Goal: Task Accomplishment & Management: Complete application form

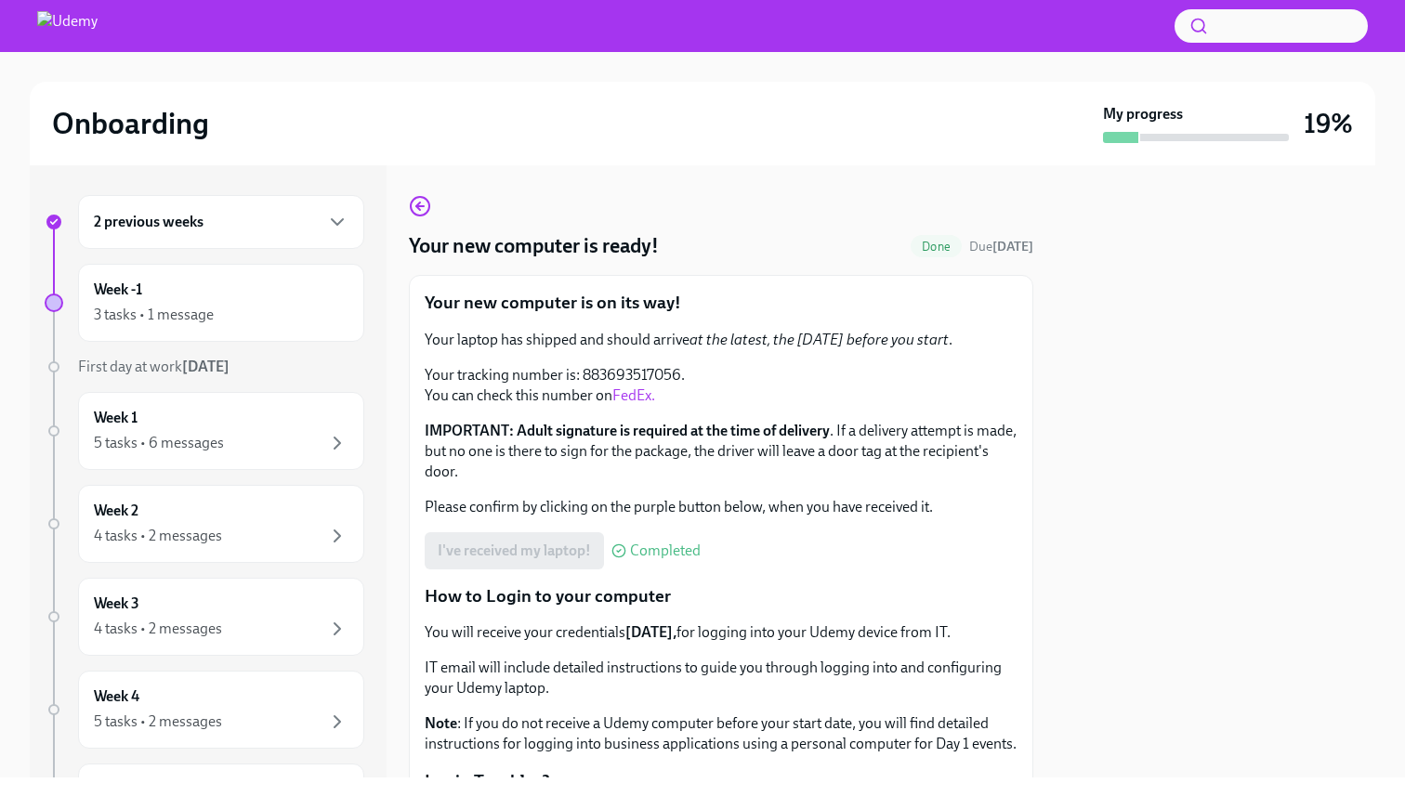
click at [260, 224] on div "2 previous weeks" at bounding box center [221, 222] width 255 height 22
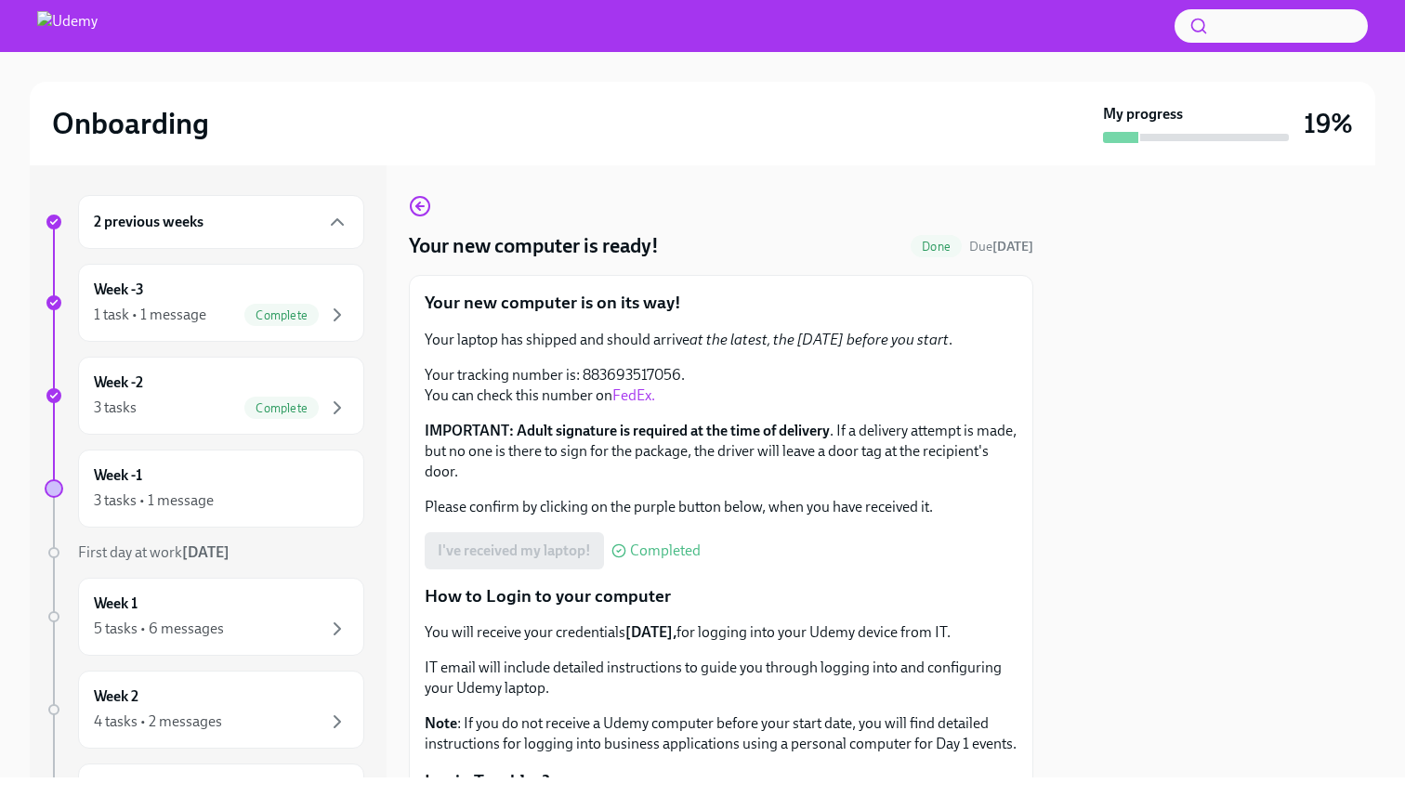
click at [260, 224] on div "2 previous weeks" at bounding box center [221, 222] width 255 height 22
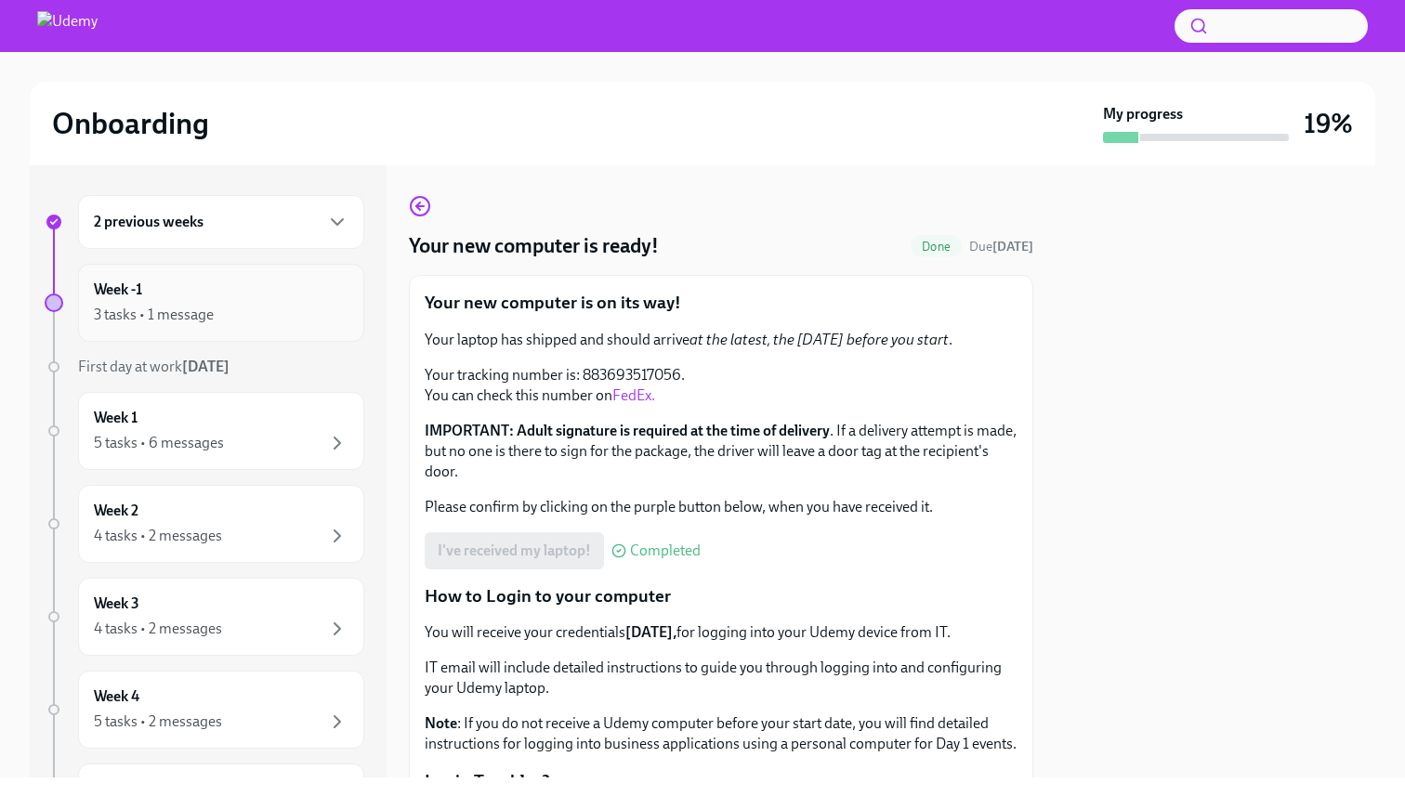
click at [228, 293] on div "Week -1 3 tasks • 1 message" at bounding box center [221, 303] width 255 height 46
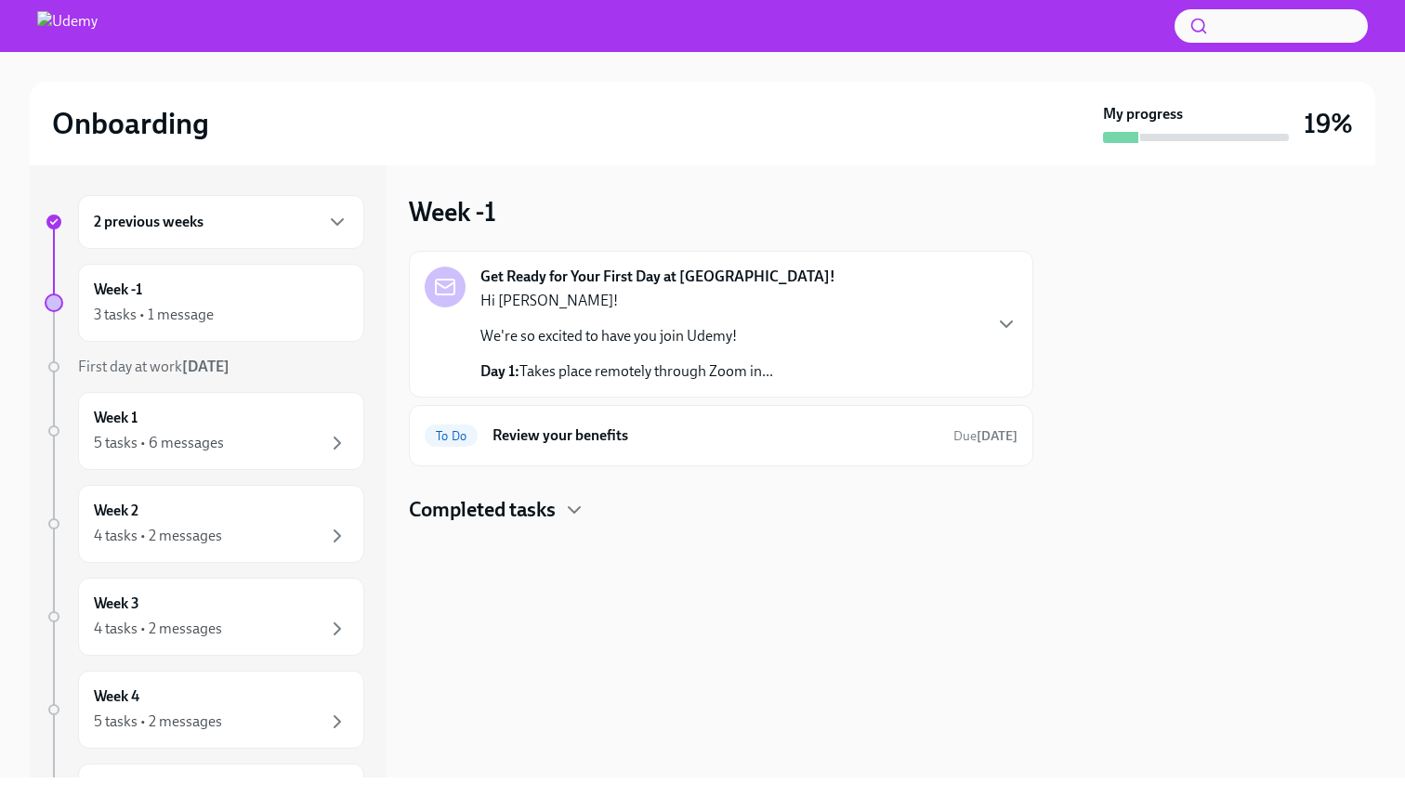
click at [623, 301] on p "Hi [PERSON_NAME]!" at bounding box center [626, 301] width 293 height 20
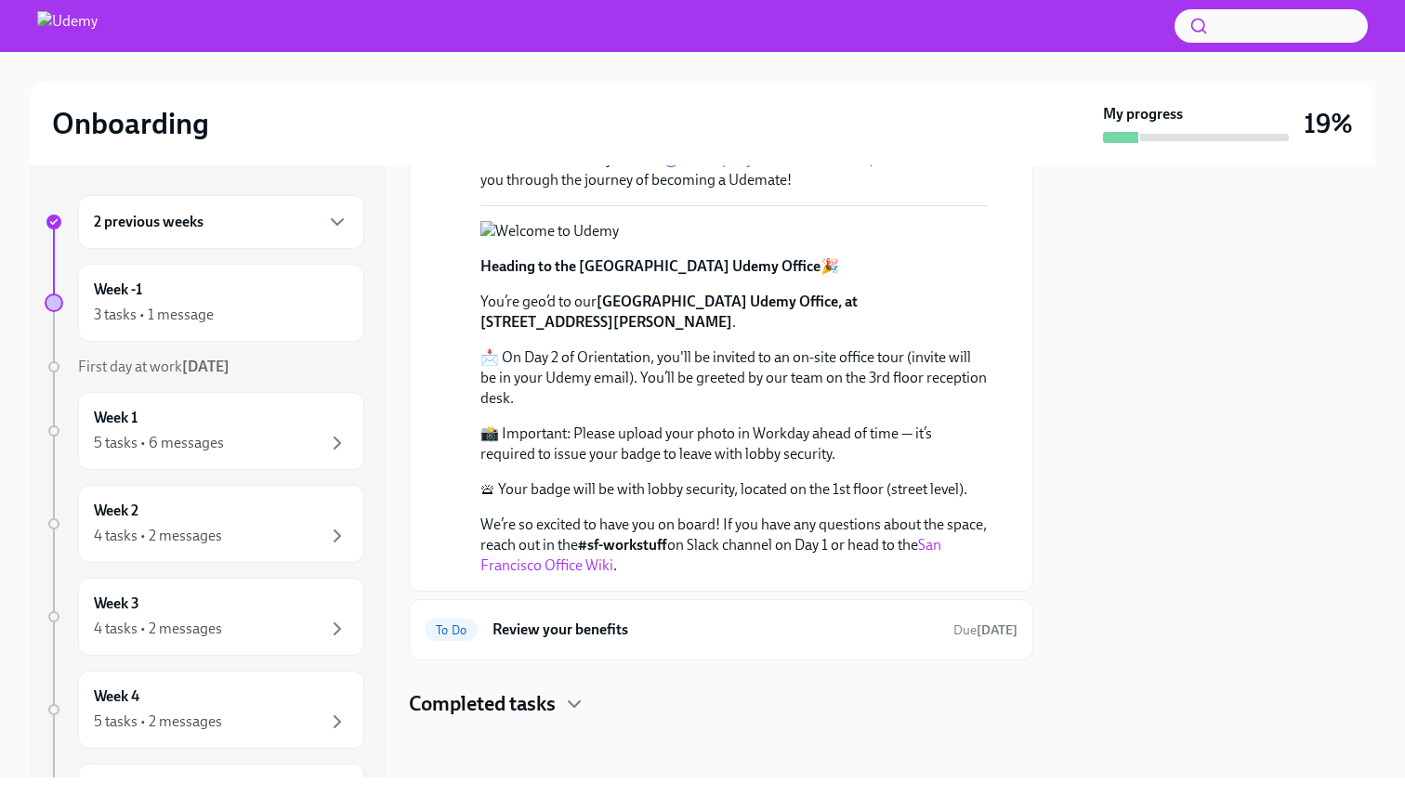
scroll to position [455, 0]
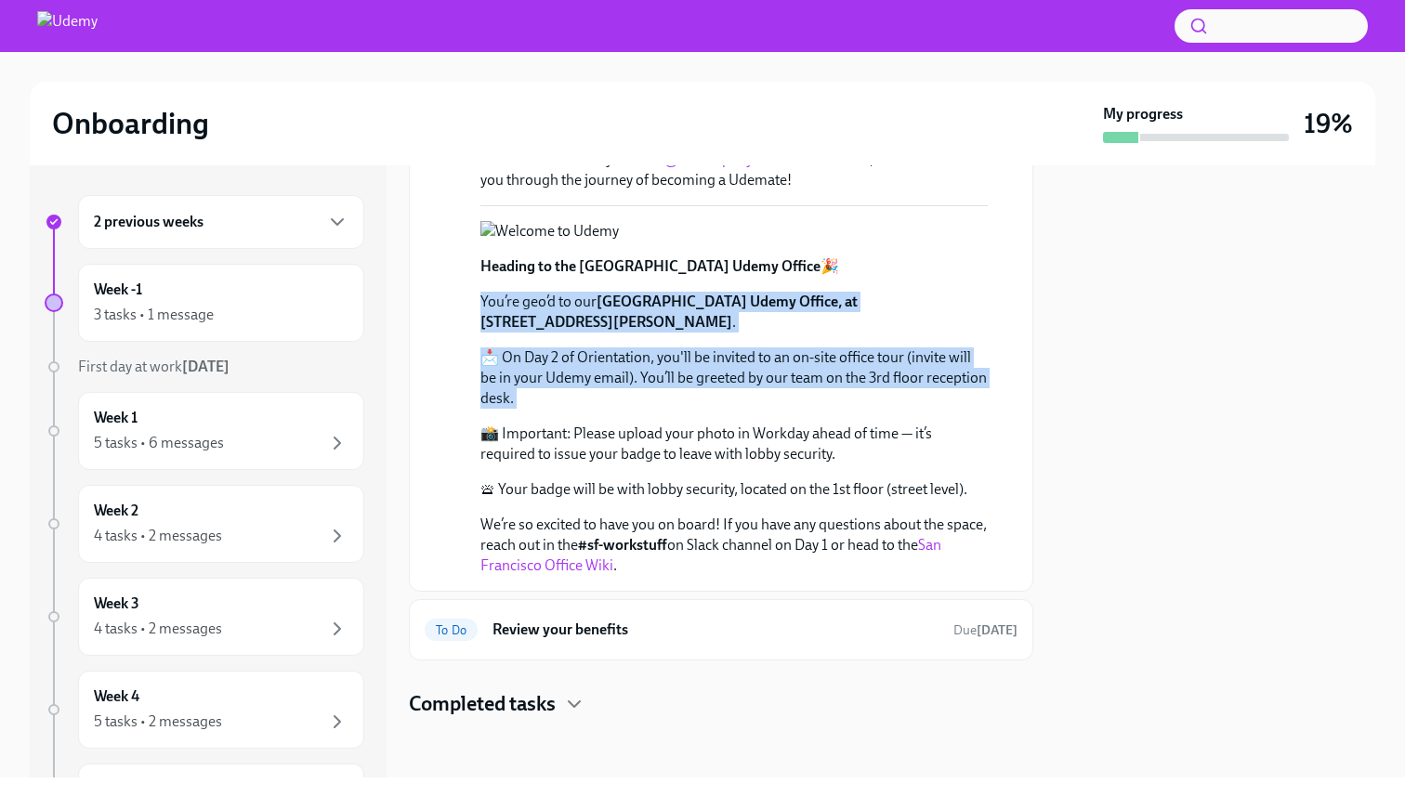
drag, startPoint x: 457, startPoint y: 449, endPoint x: 588, endPoint y: 580, distance: 185.3
click at [588, 576] on div "[DATE] Hi [PERSON_NAME]! We're so excited to have you join Udemy! Day 1: Takes …" at bounding box center [721, 235] width 593 height 682
click at [588, 576] on div "Heading to the [GEOGRAPHIC_DATA] Udemy Office 🎉 You’re geo’d to our [GEOGRAPHIC…" at bounding box center [733, 416] width 507 height 320
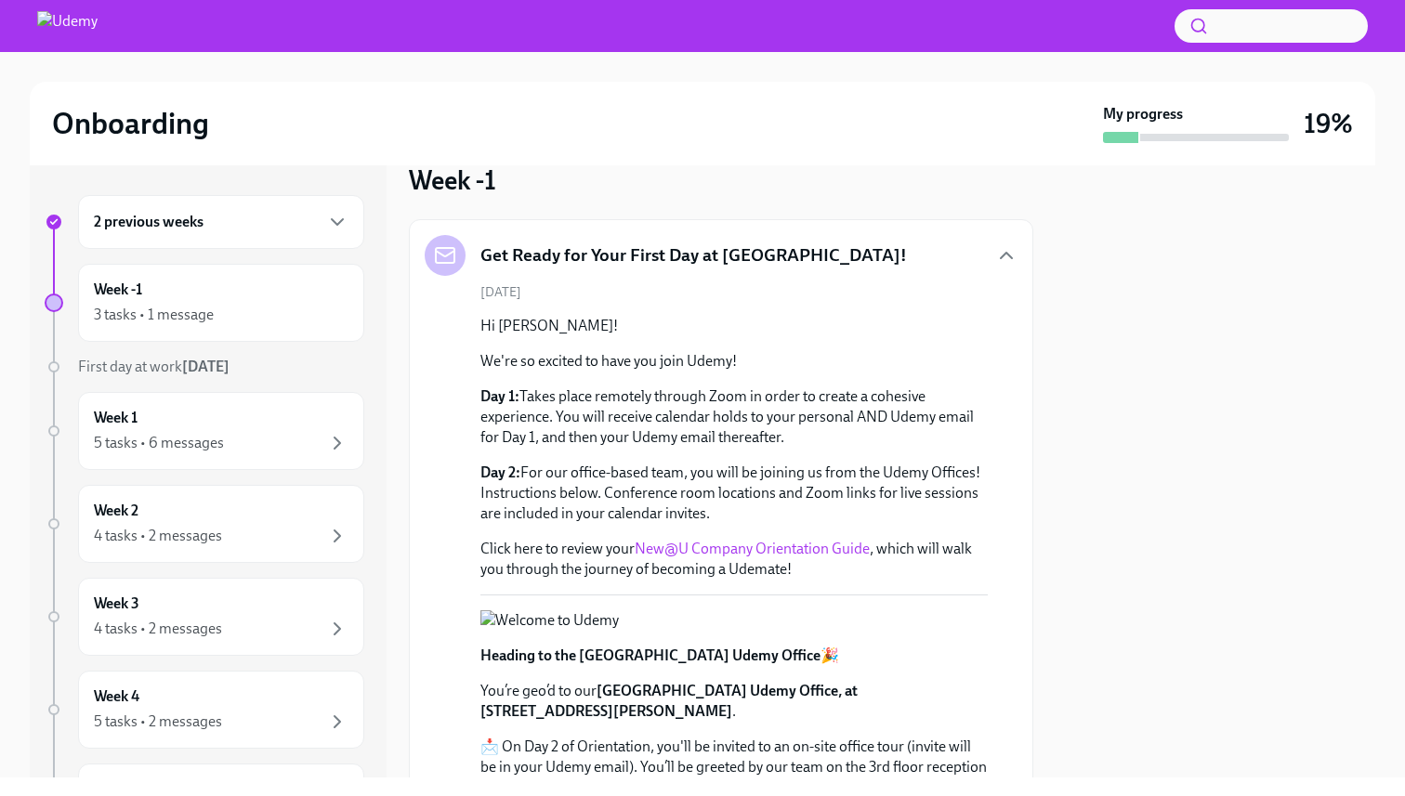
scroll to position [0, 0]
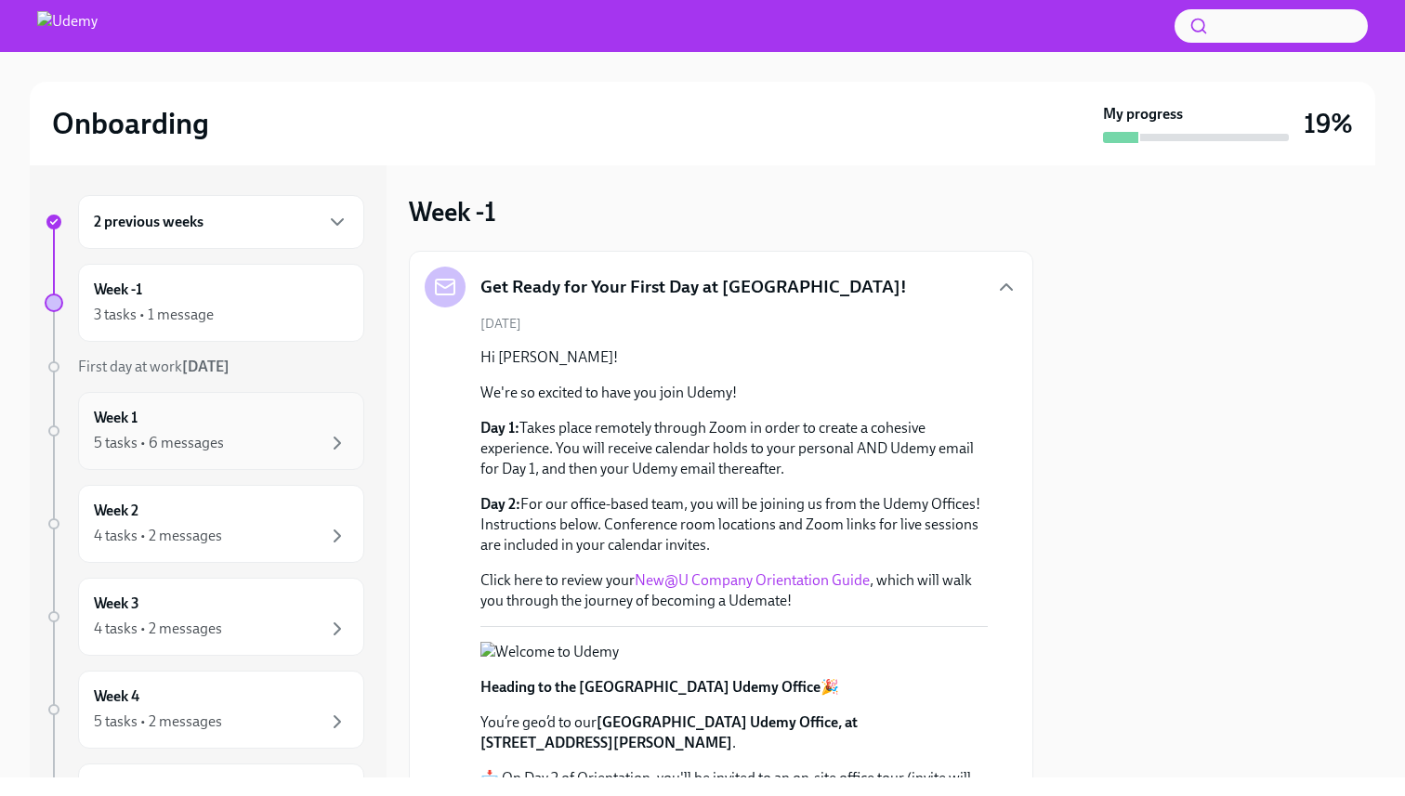
click at [254, 424] on div "Week 1 5 tasks • 6 messages" at bounding box center [221, 431] width 255 height 46
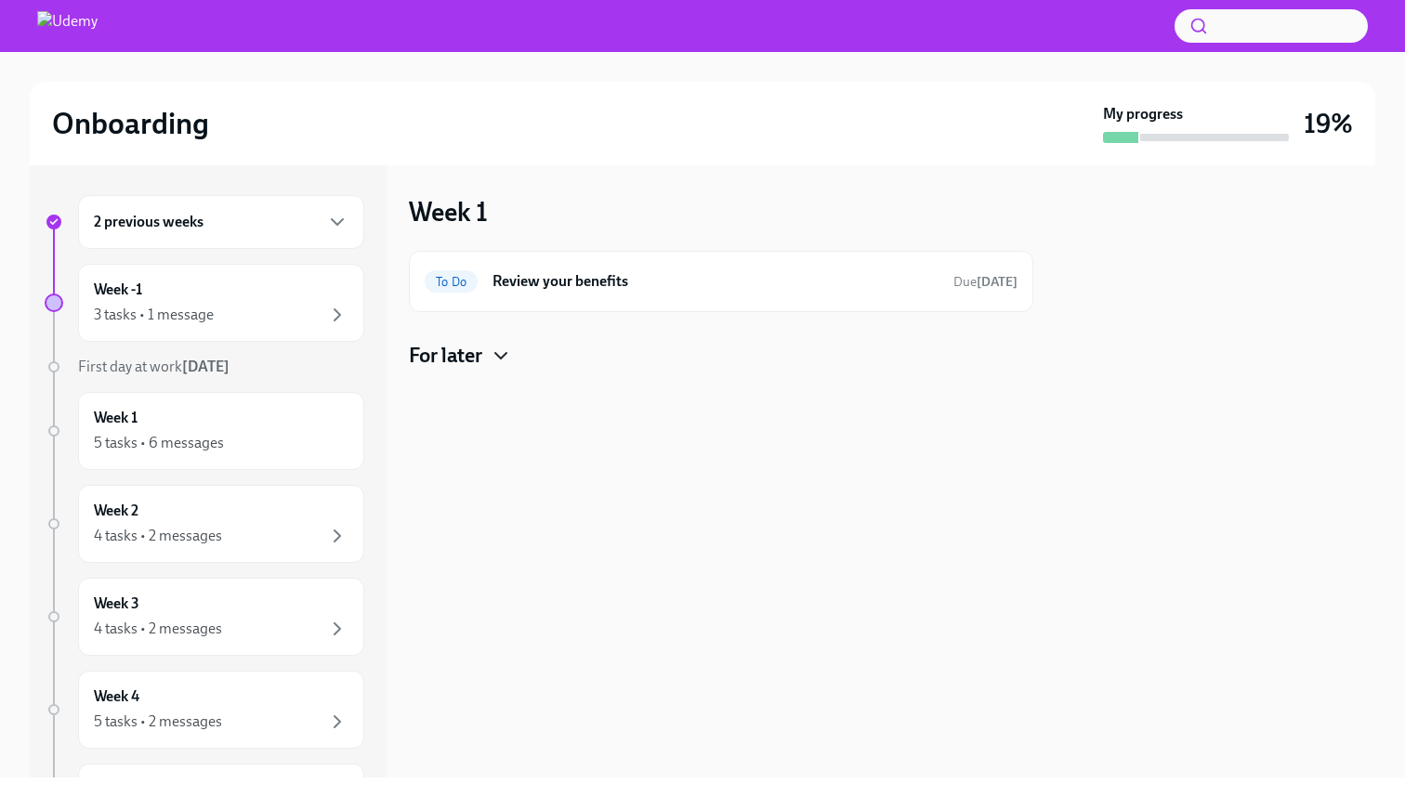
click at [512, 349] on icon "button" at bounding box center [501, 356] width 22 height 22
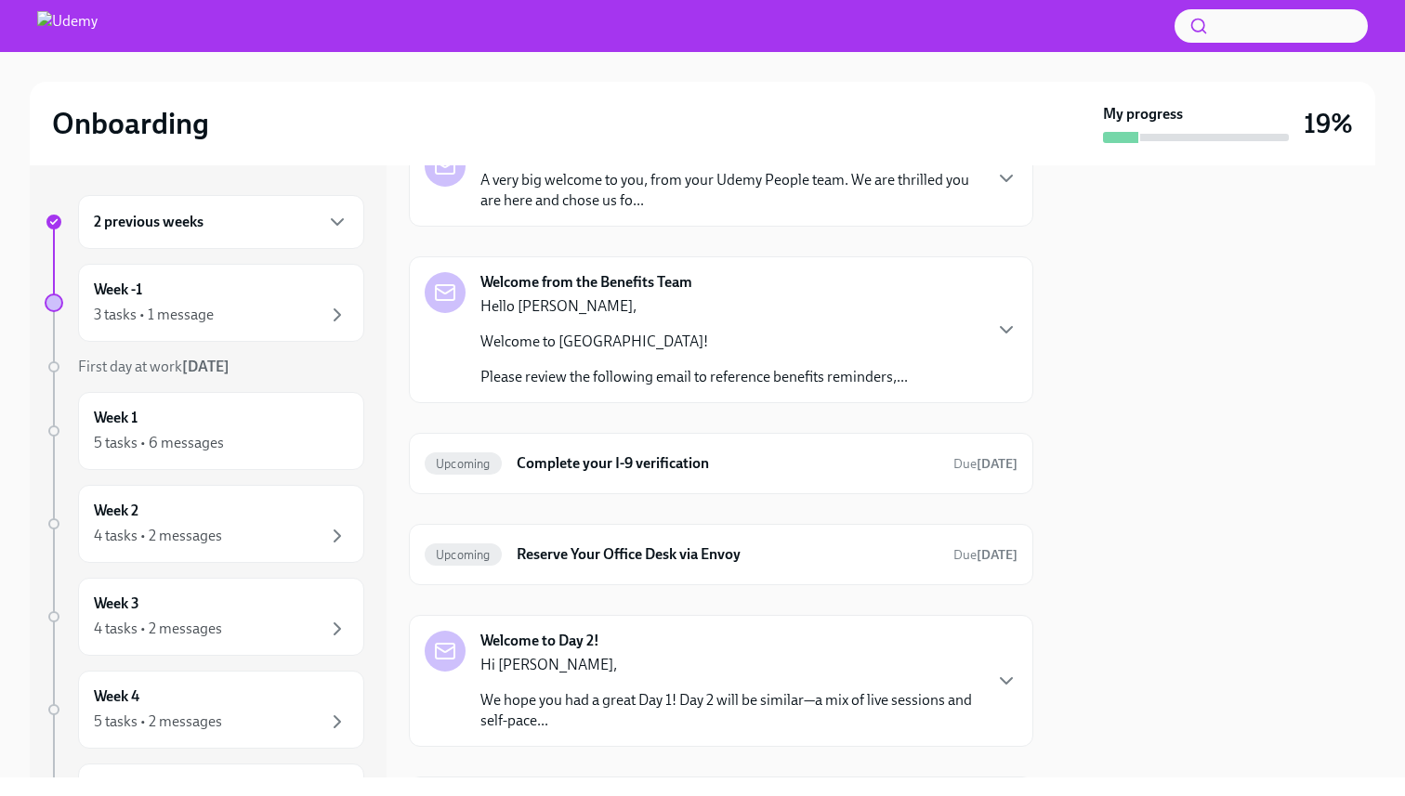
scroll to position [261, 0]
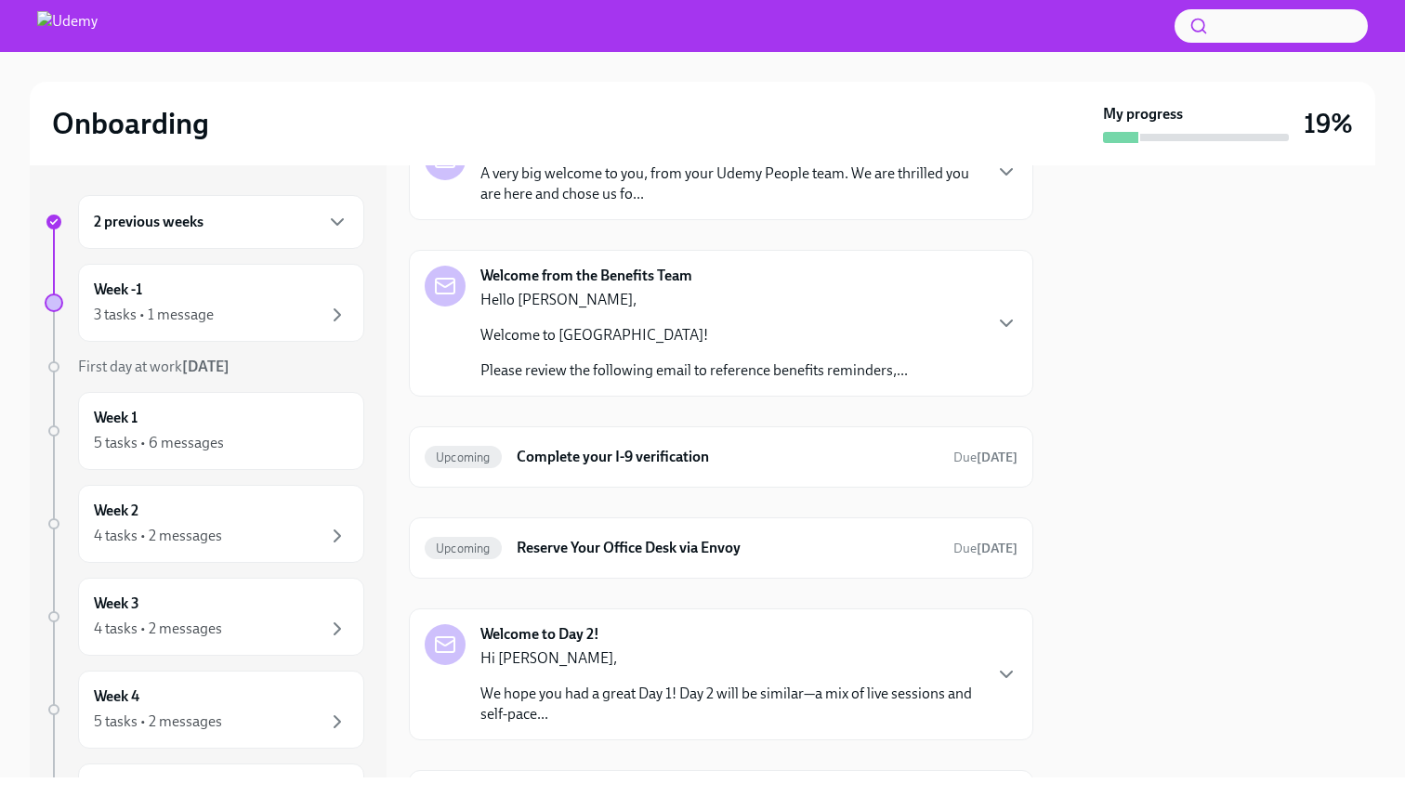
click at [912, 307] on div "Welcome from the Benefits Team Hello [PERSON_NAME], Welcome to Udemy! Please re…" at bounding box center [721, 323] width 593 height 115
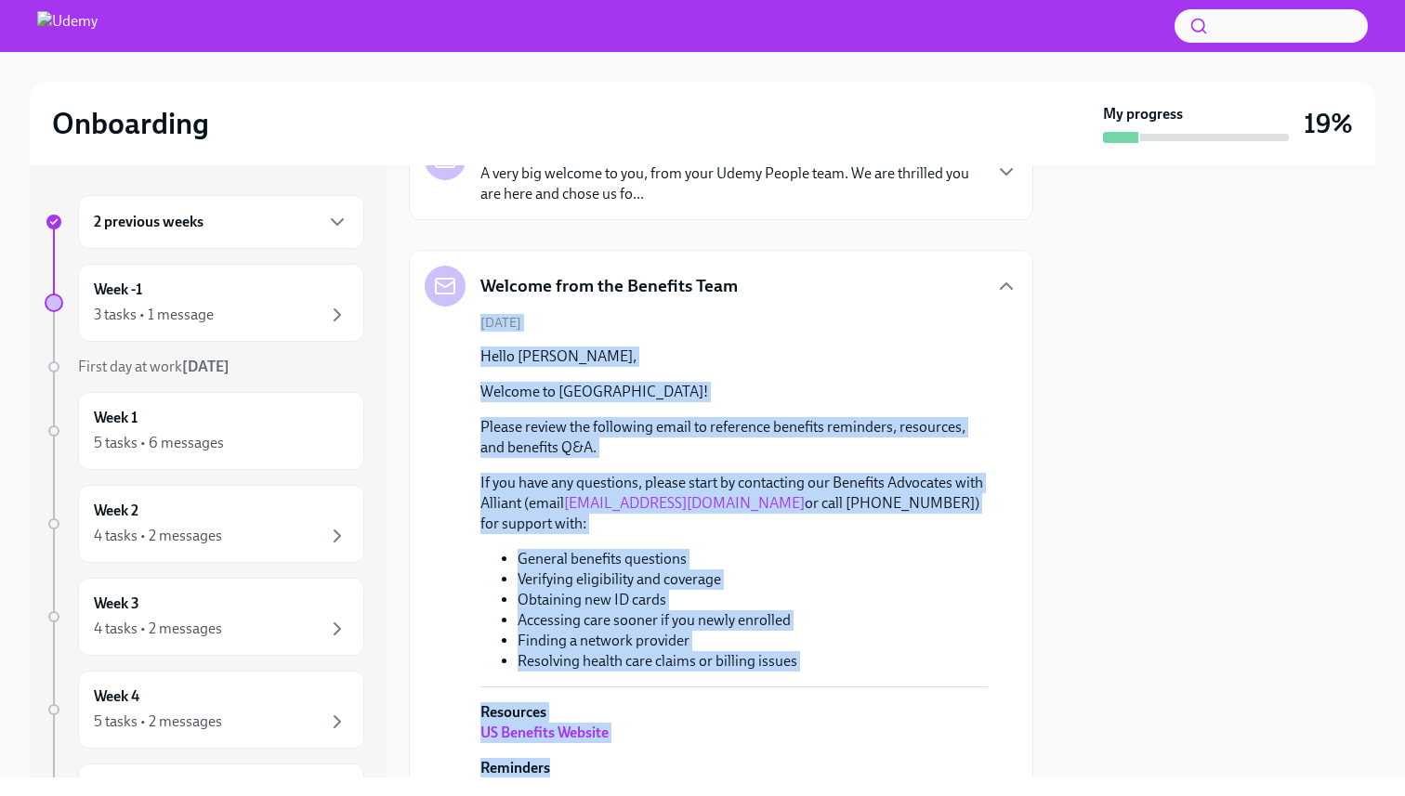
drag, startPoint x: 820, startPoint y: 286, endPoint x: 808, endPoint y: 738, distance: 451.7
click at [814, 651] on li "Resolving health care claims or billing issues" at bounding box center [753, 661] width 470 height 20
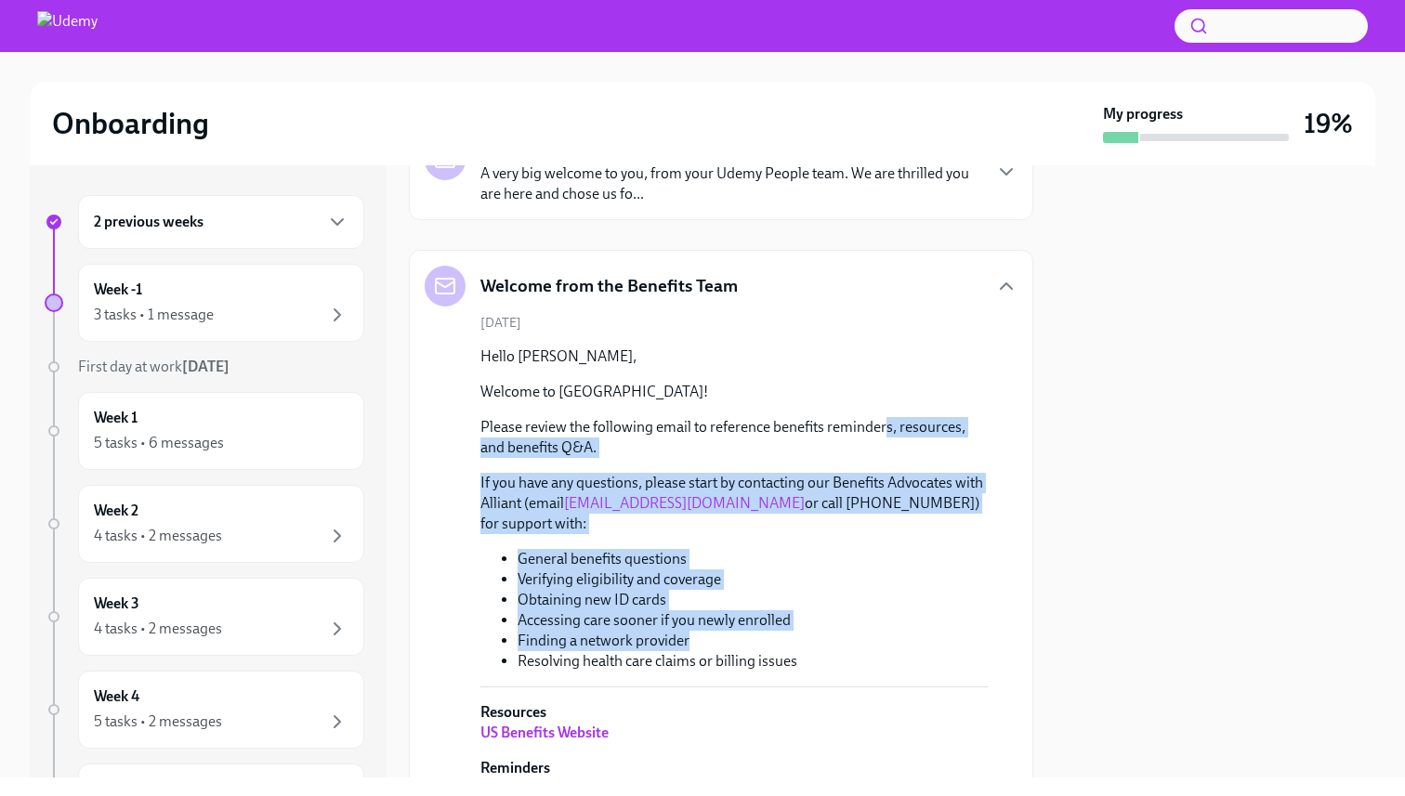
drag, startPoint x: 852, startPoint y: 629, endPoint x: 886, endPoint y: 435, distance: 197.2
click at [886, 435] on div "Hello [PERSON_NAME], Welcome to Udemy! Please review the following email to ref…" at bounding box center [733, 509] width 507 height 325
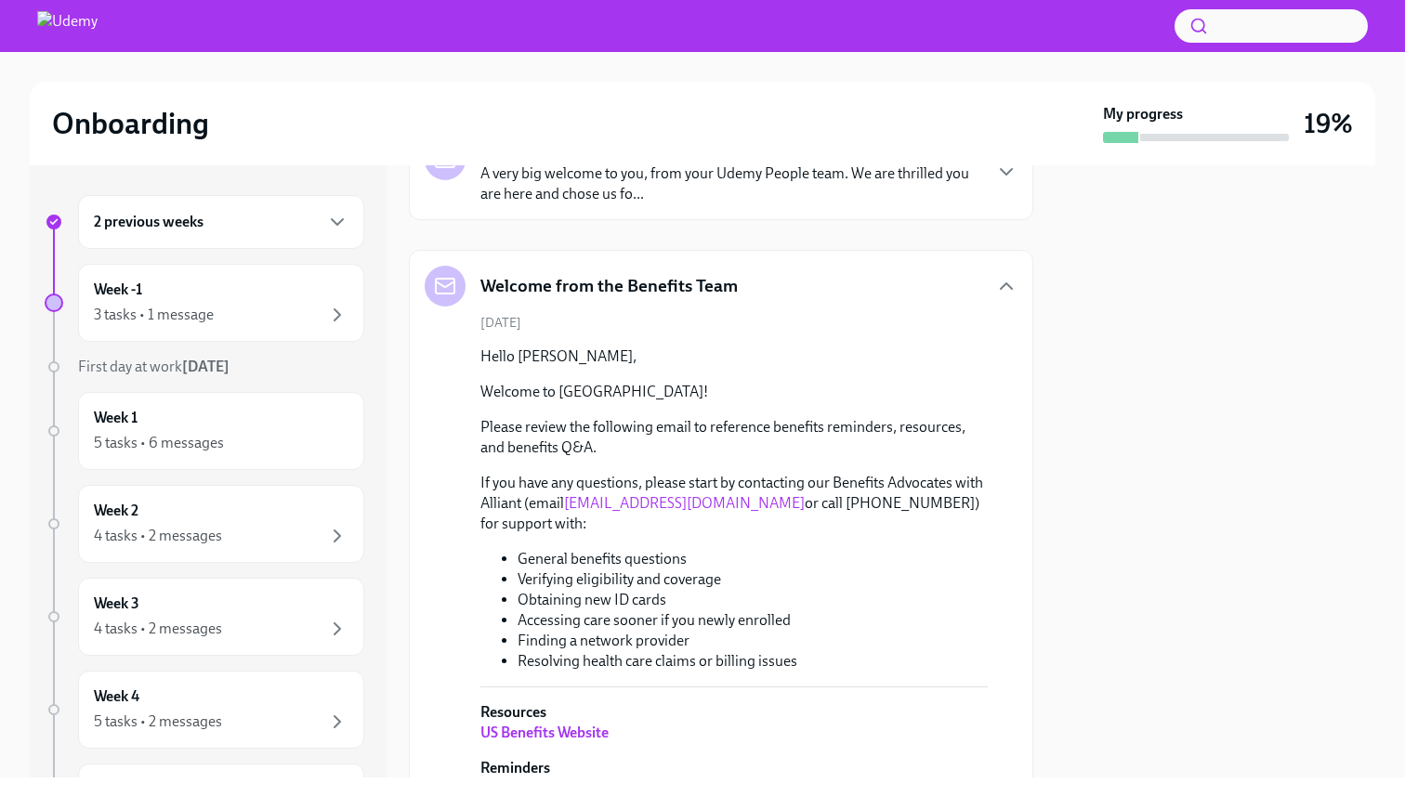
click at [876, 365] on p "Hello [PERSON_NAME]," at bounding box center [733, 357] width 507 height 20
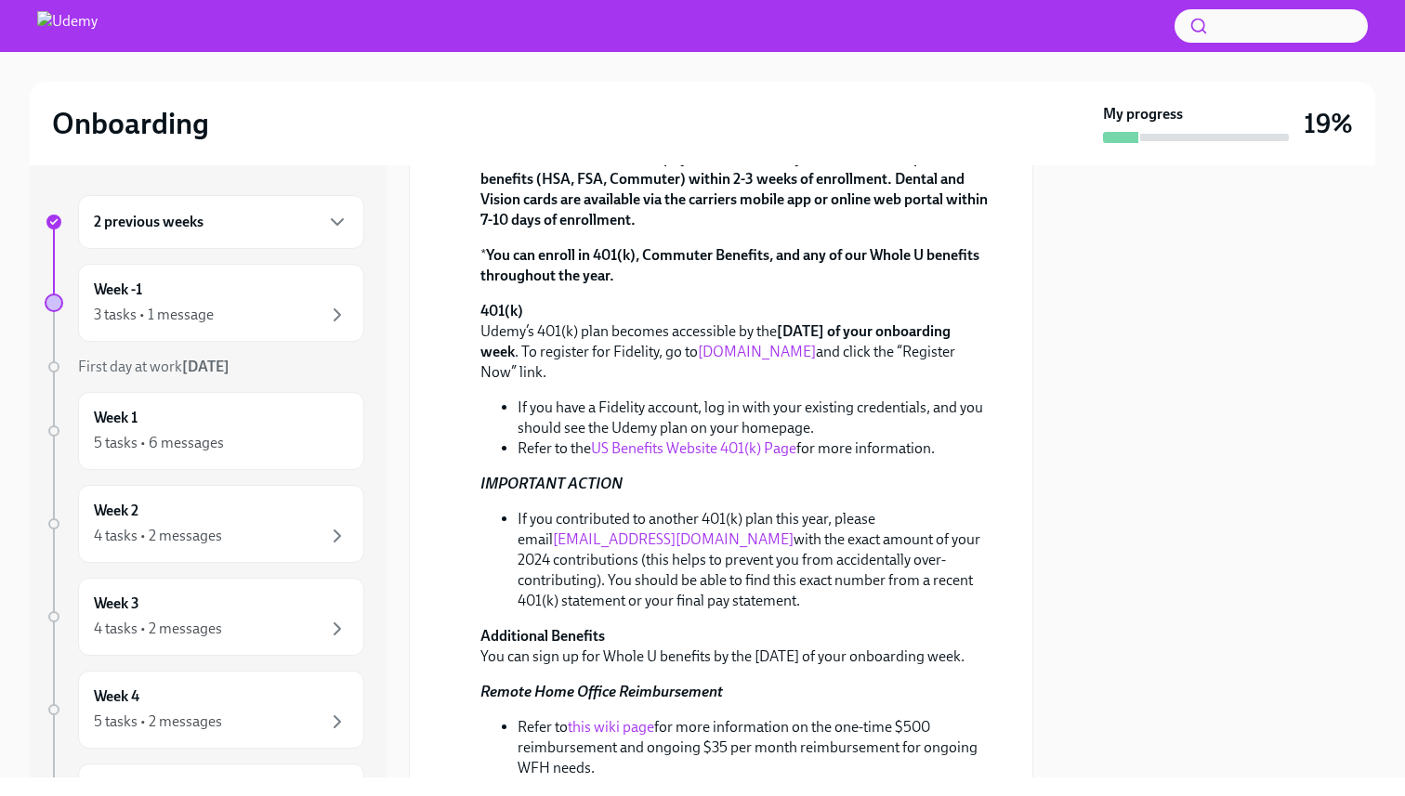
scroll to position [1211, 0]
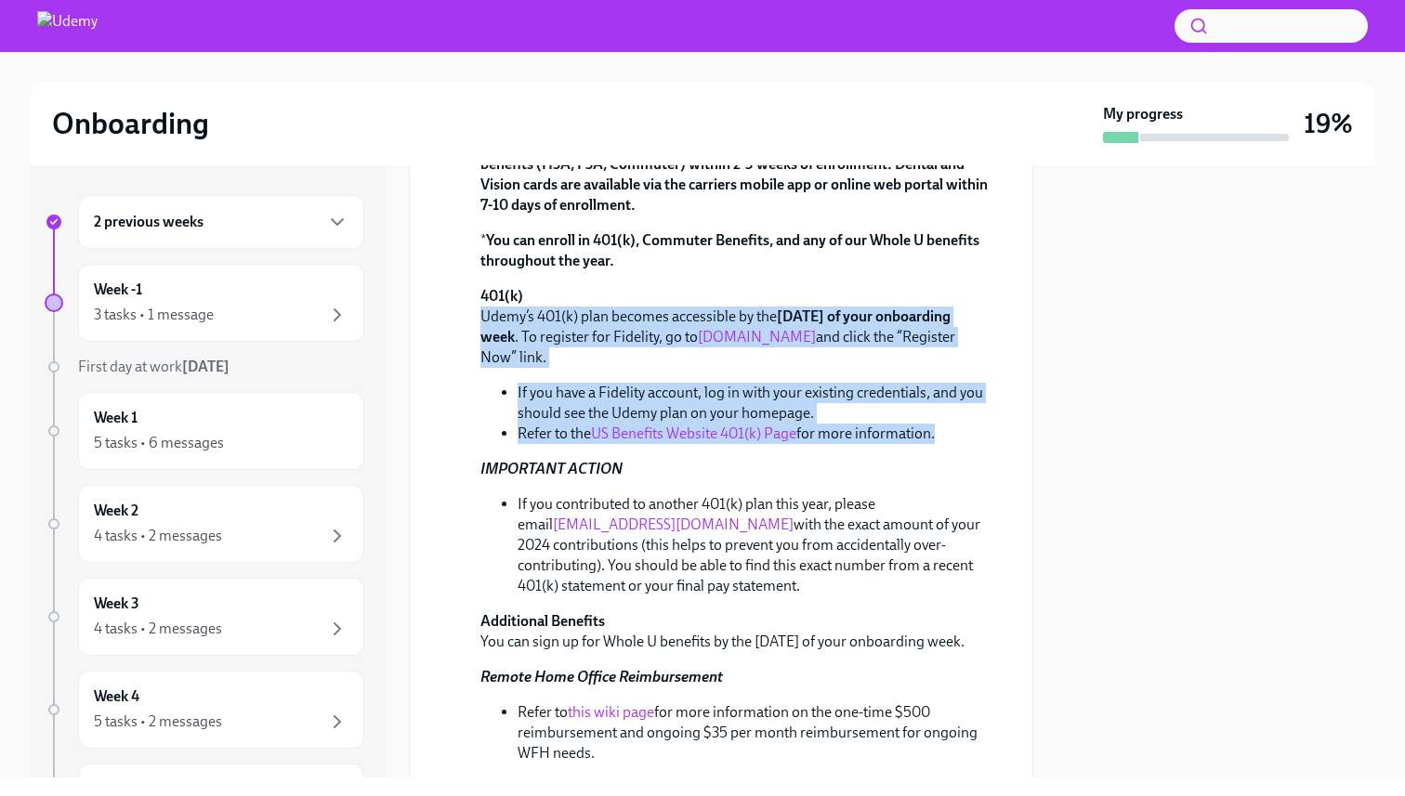
drag, startPoint x: 466, startPoint y: 293, endPoint x: 960, endPoint y: 402, distance: 505.4
click at [960, 402] on div "[DATE] Hello [PERSON_NAME], Welcome to Udemy! Please review the following email…" at bounding box center [721, 81] width 593 height 1435
click at [960, 424] on li "Refer to the US Benefits Website 401(k) Page for more information." at bounding box center [753, 434] width 470 height 20
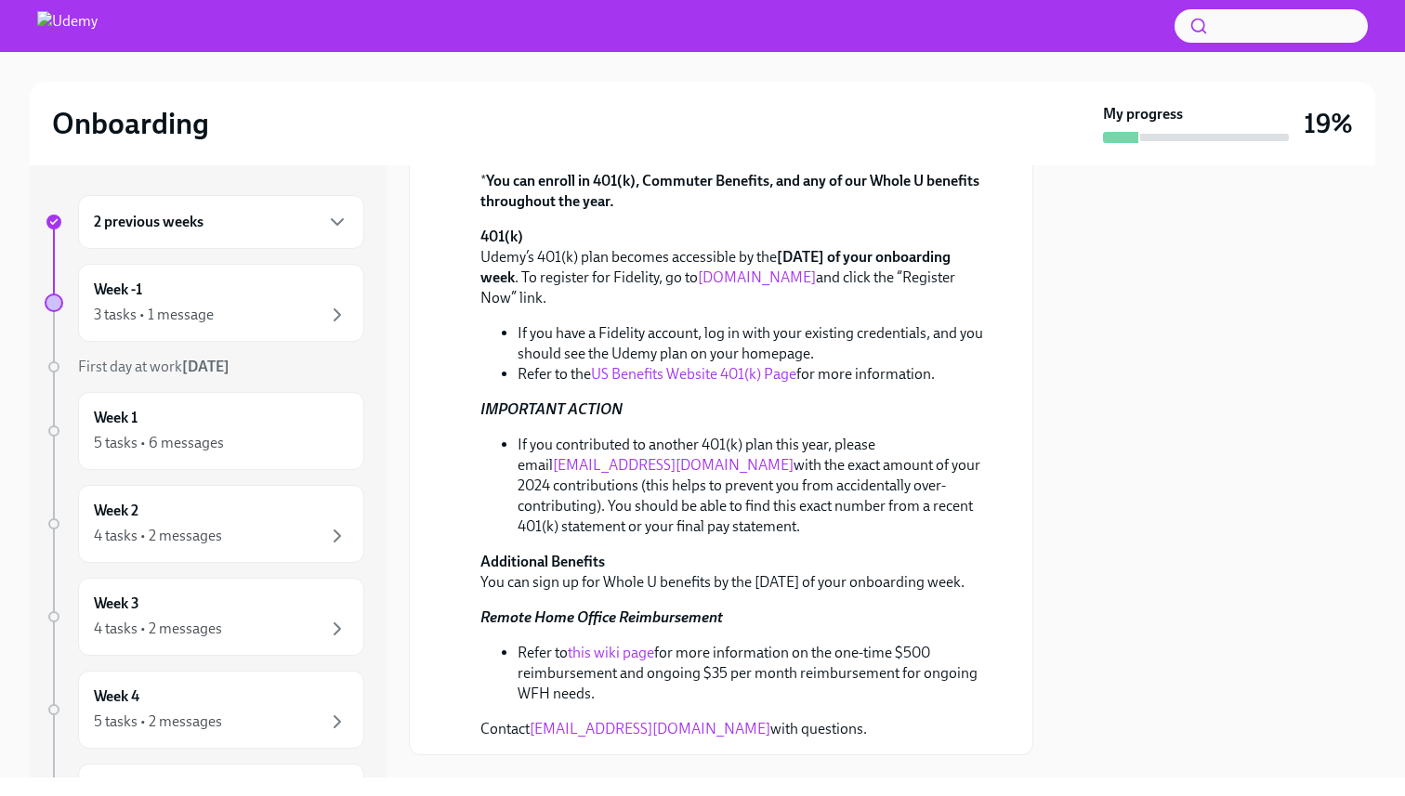
scroll to position [1338, 0]
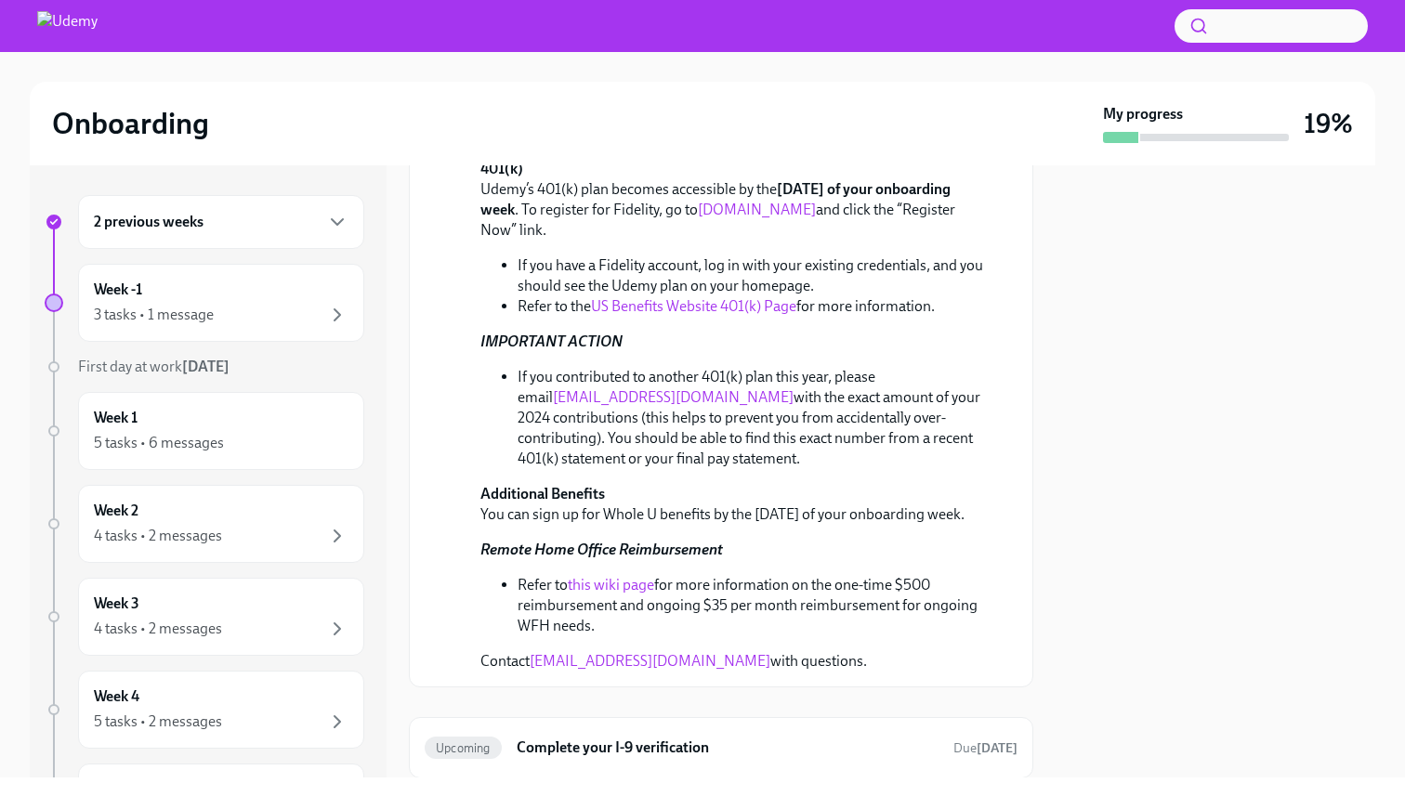
drag, startPoint x: 408, startPoint y: 499, endPoint x: 892, endPoint y: 615, distance: 497.8
click at [892, 651] on p "Contact [EMAIL_ADDRESS][DOMAIN_NAME] with questions." at bounding box center [733, 661] width 507 height 20
click at [774, 733] on div "Upcoming Complete your I-9 verification Due [DATE]" at bounding box center [721, 748] width 593 height 30
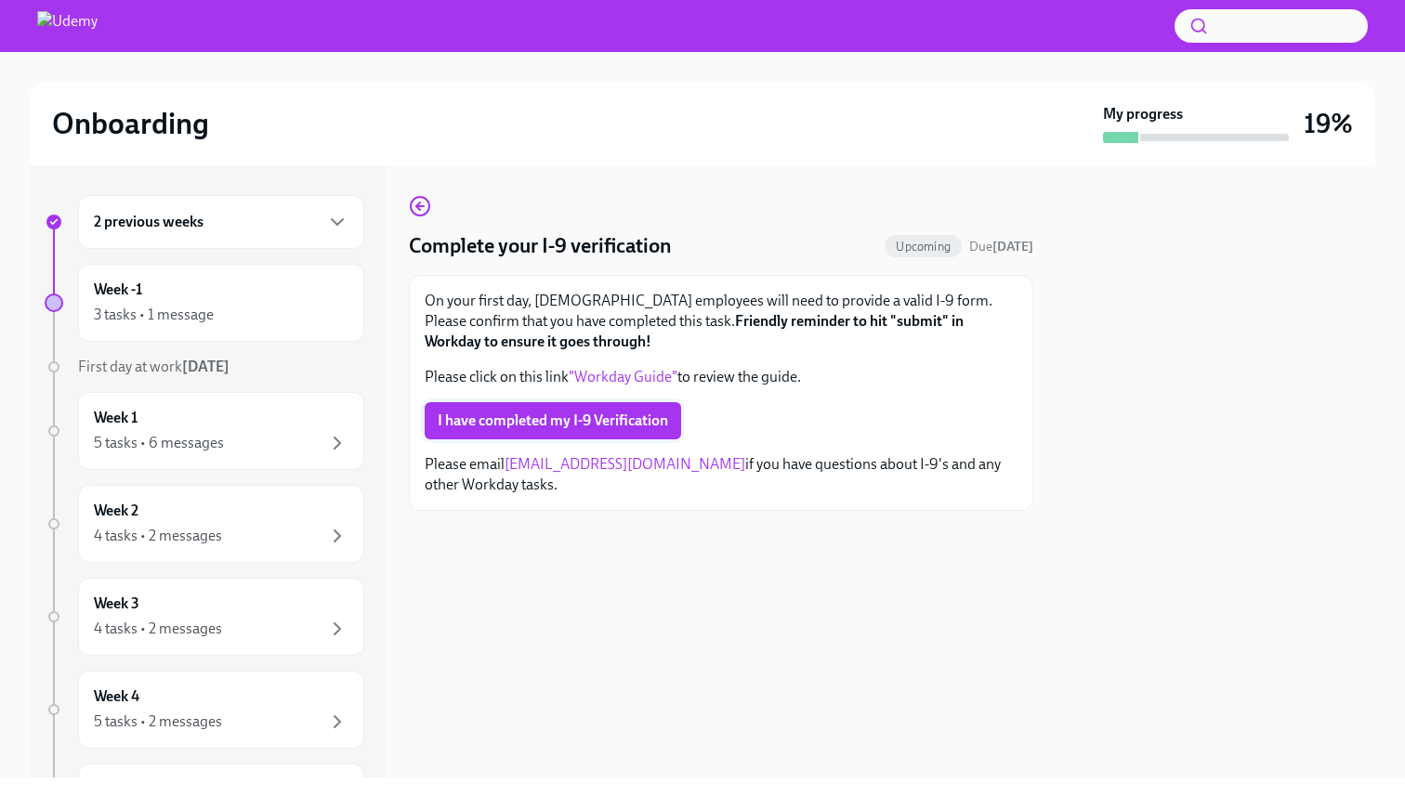
click at [578, 426] on span "I have completed my I-9 Verification" at bounding box center [553, 421] width 230 height 19
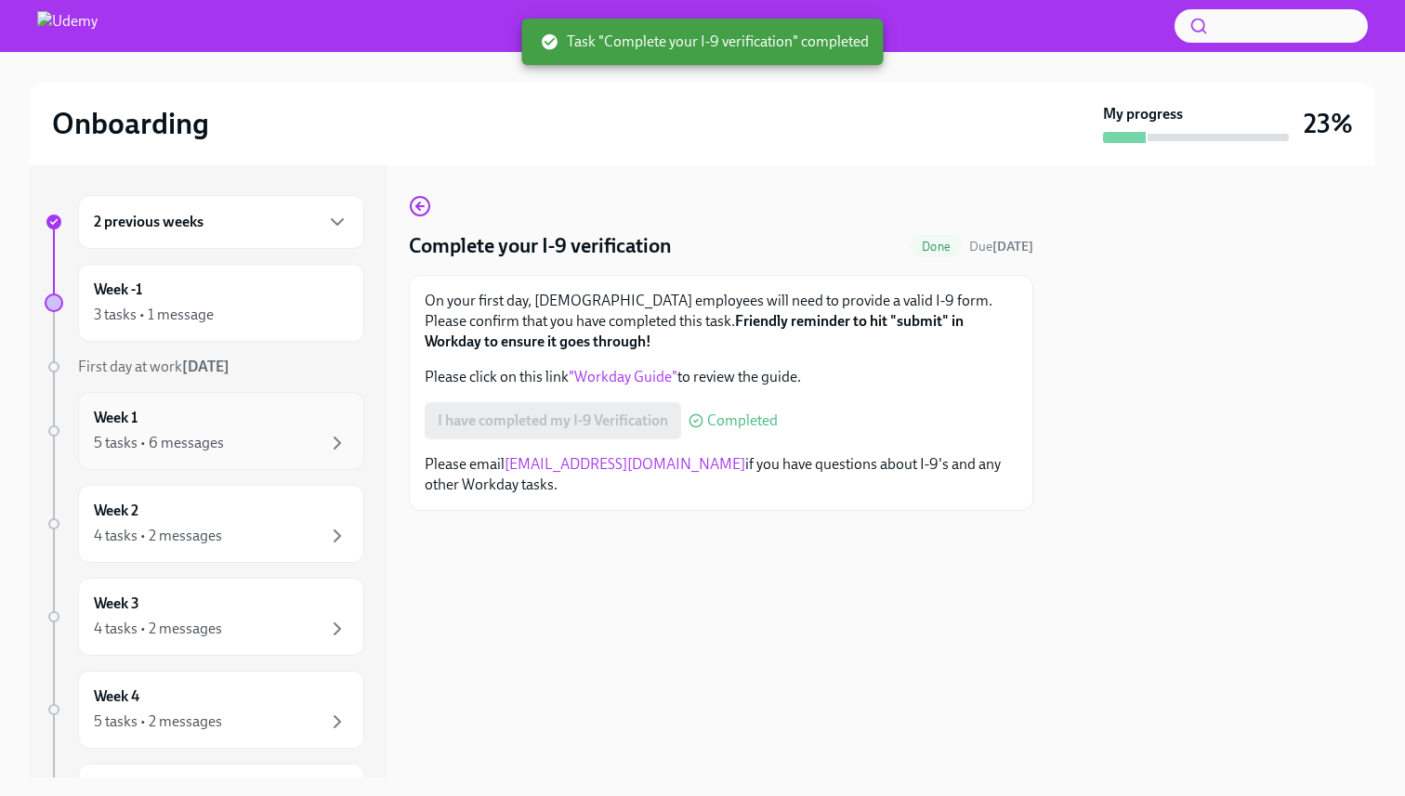
click at [306, 446] on div "5 tasks • 6 messages" at bounding box center [221, 443] width 255 height 22
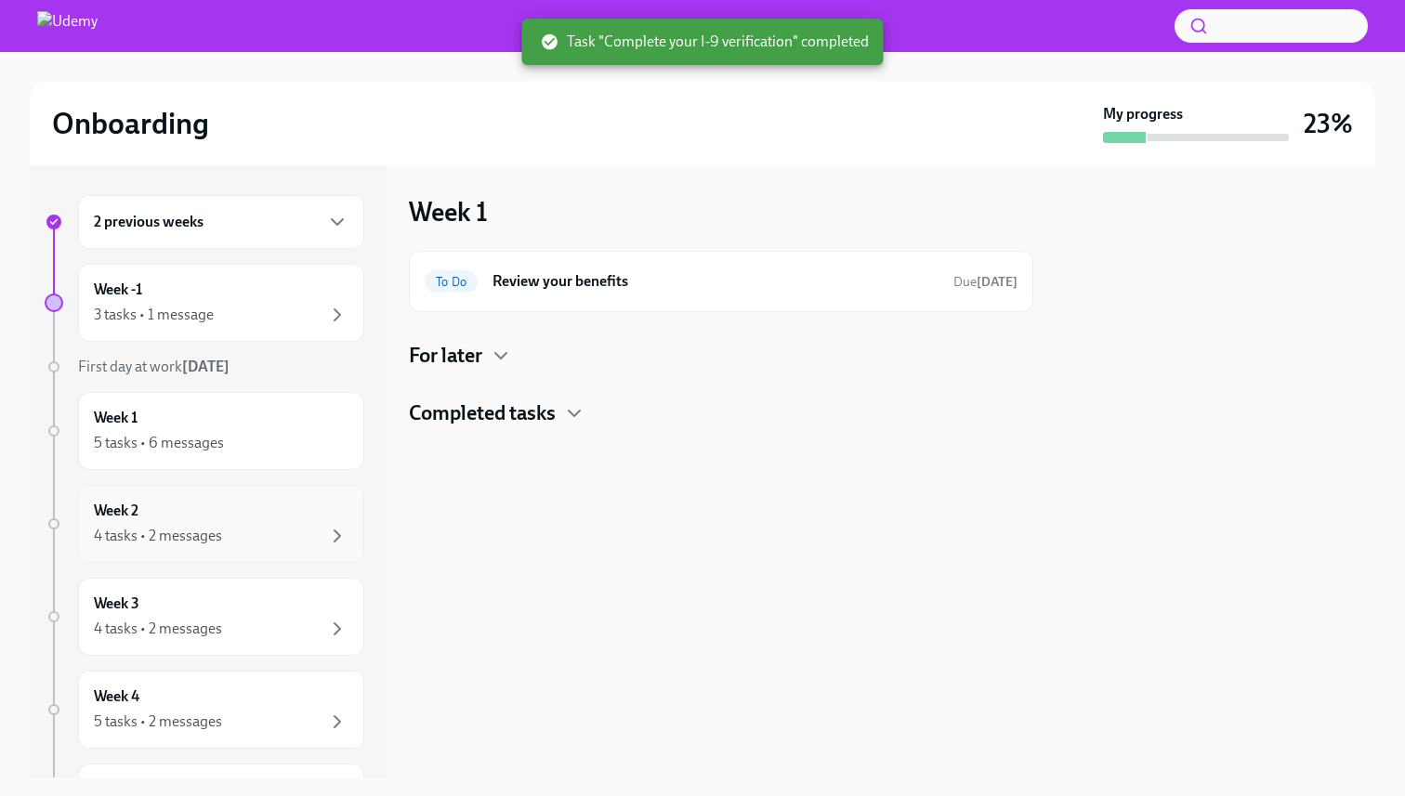
click at [269, 528] on div "4 tasks • 2 messages" at bounding box center [221, 536] width 255 height 22
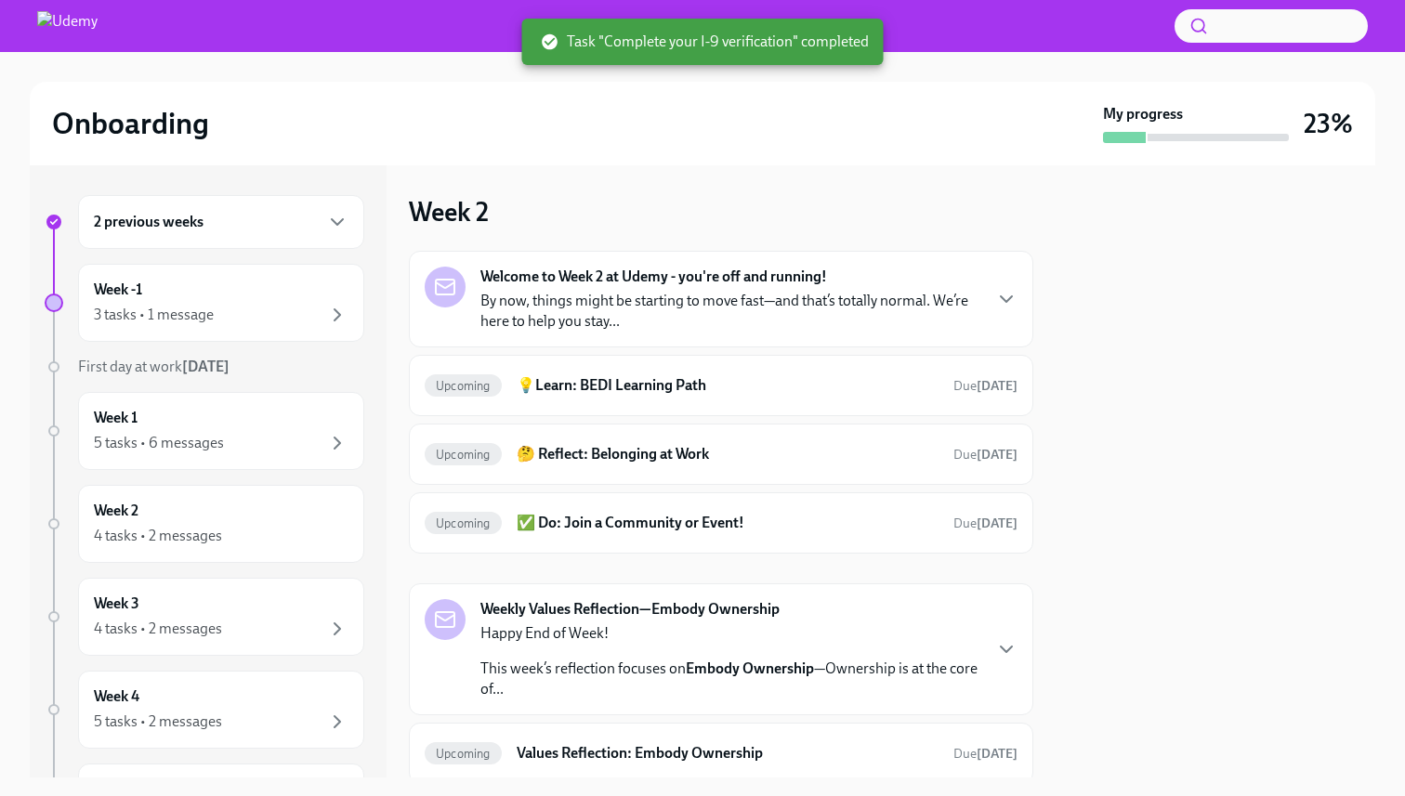
scroll to position [66, 0]
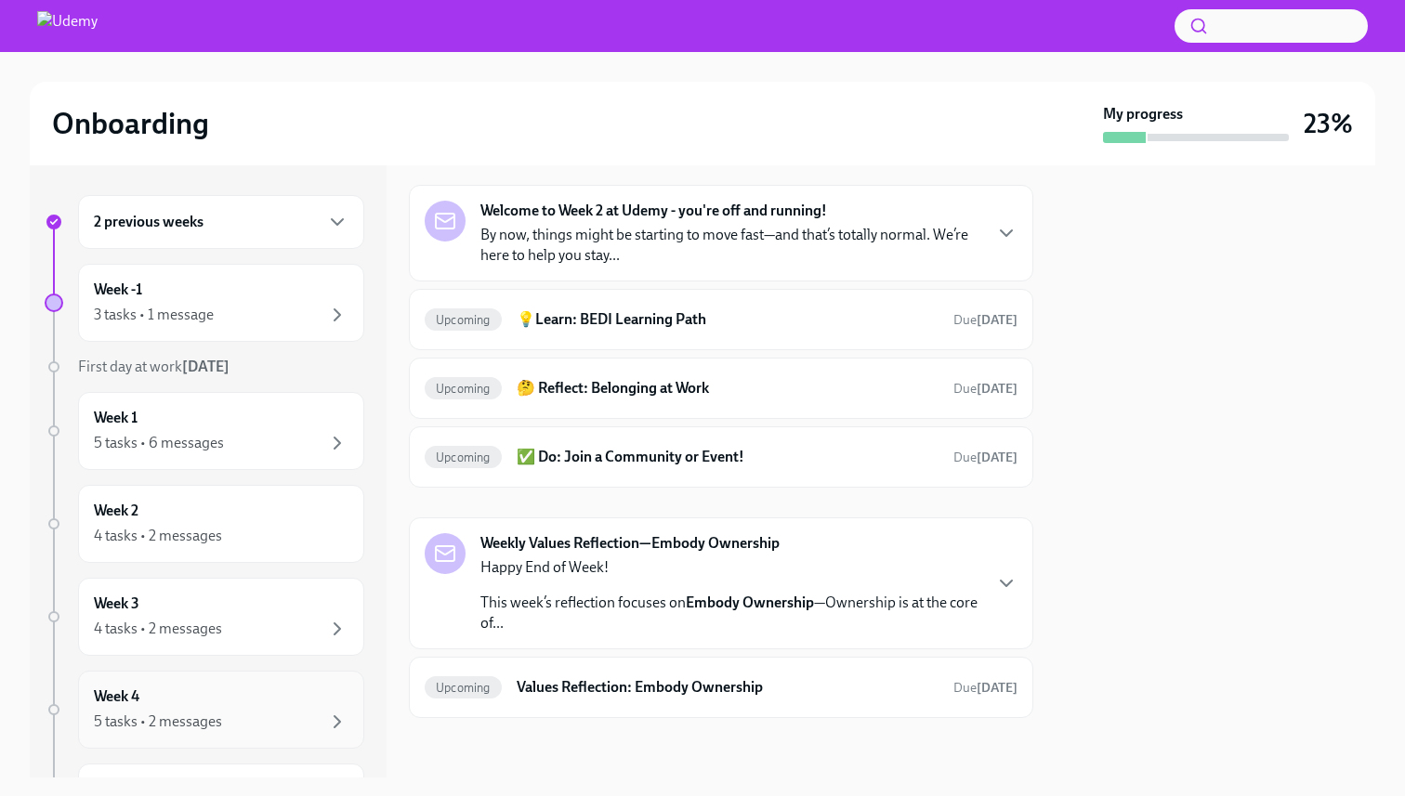
click at [190, 738] on div "Week 4 5 tasks • 2 messages" at bounding box center [221, 710] width 286 height 78
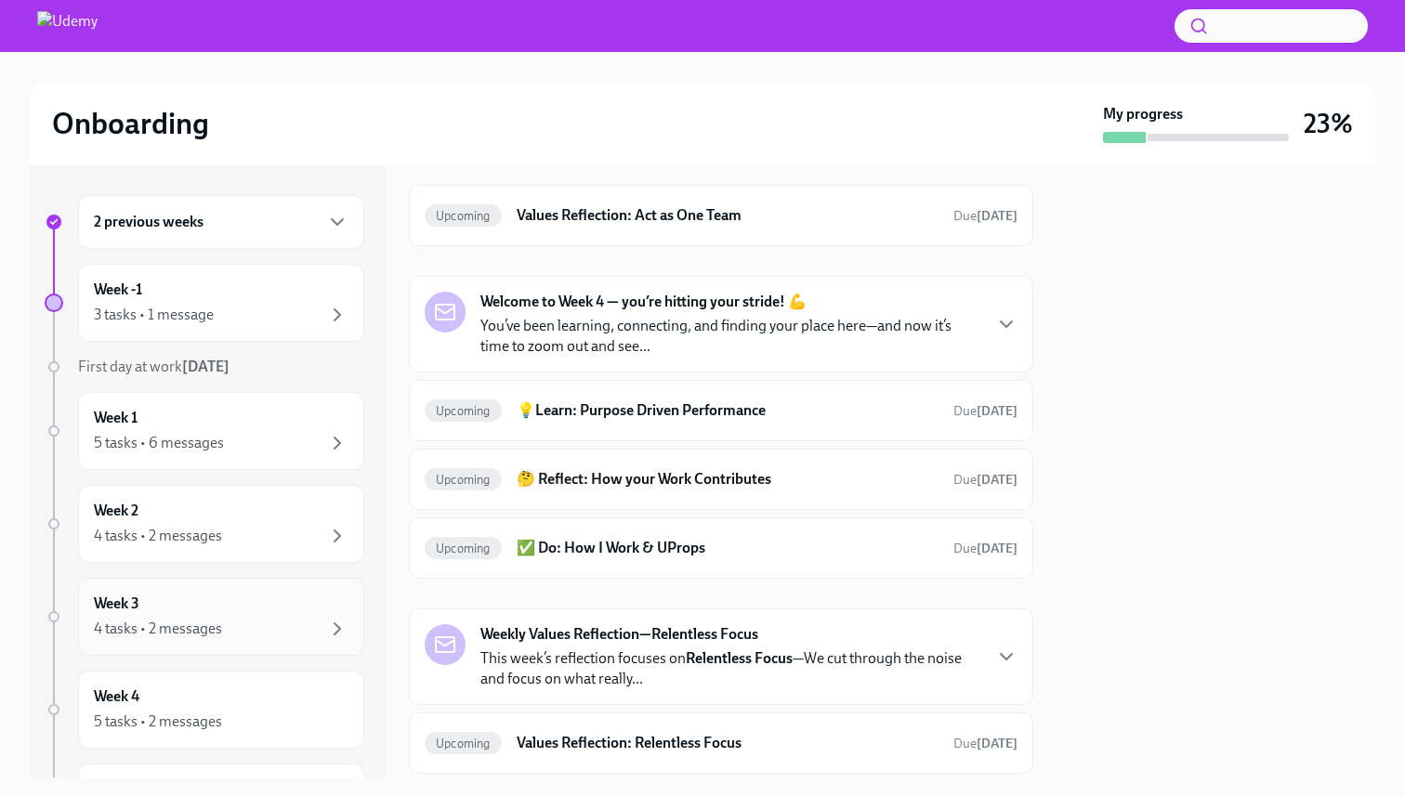
click at [213, 618] on div "4 tasks • 2 messages" at bounding box center [221, 629] width 255 height 22
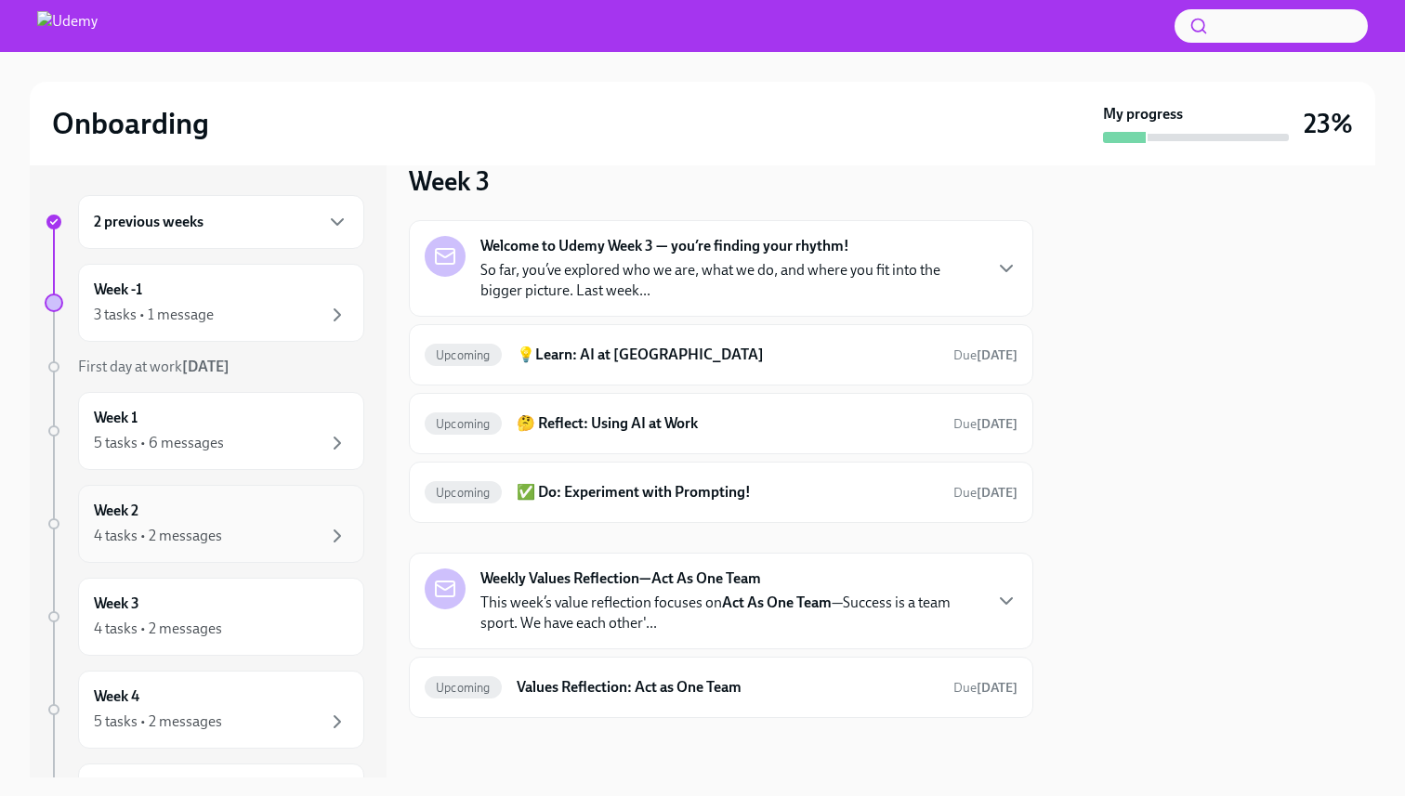
click at [228, 518] on div "Week 2 4 tasks • 2 messages" at bounding box center [221, 524] width 255 height 46
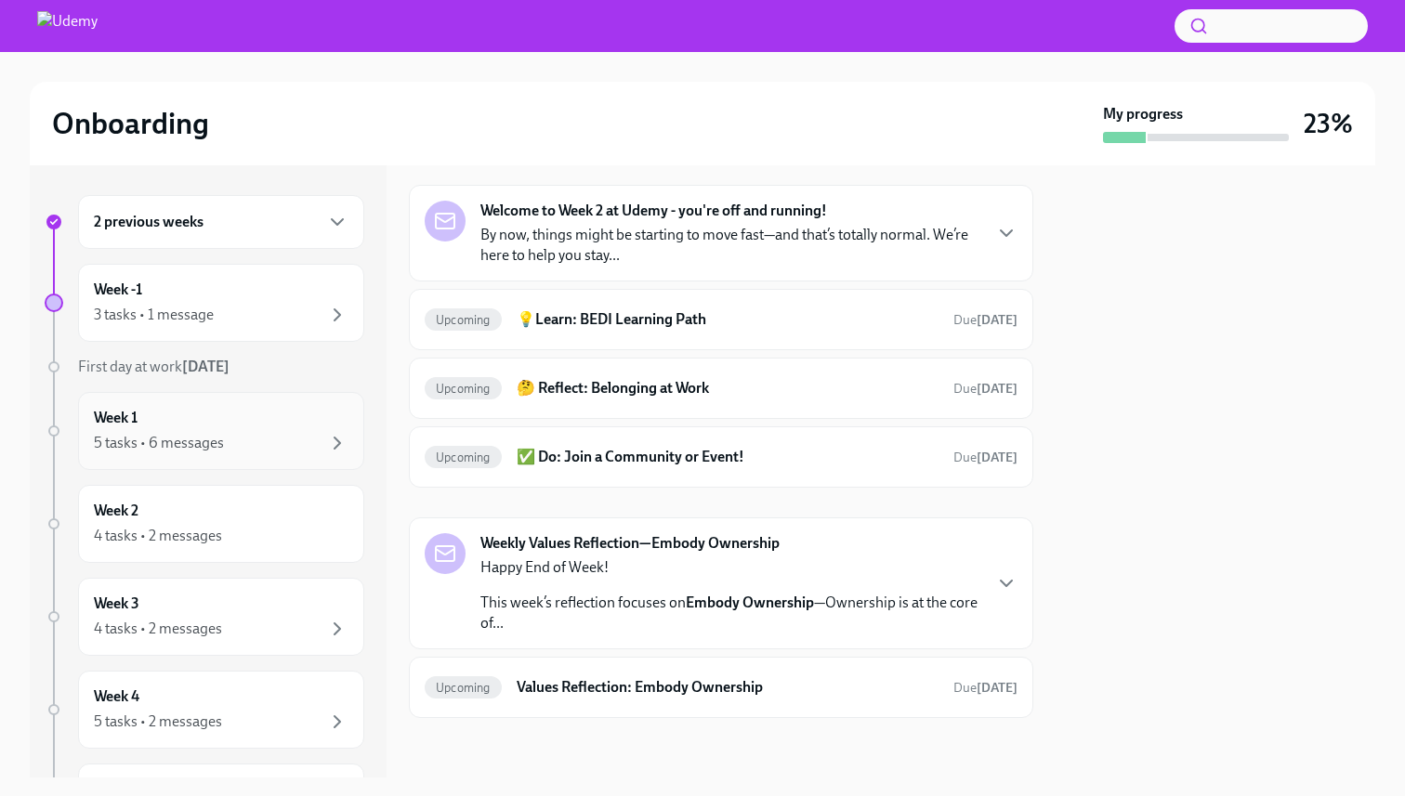
click at [227, 427] on div "Week 1 5 tasks • 6 messages" at bounding box center [221, 431] width 255 height 46
